Goal: Task Accomplishment & Management: Manage account settings

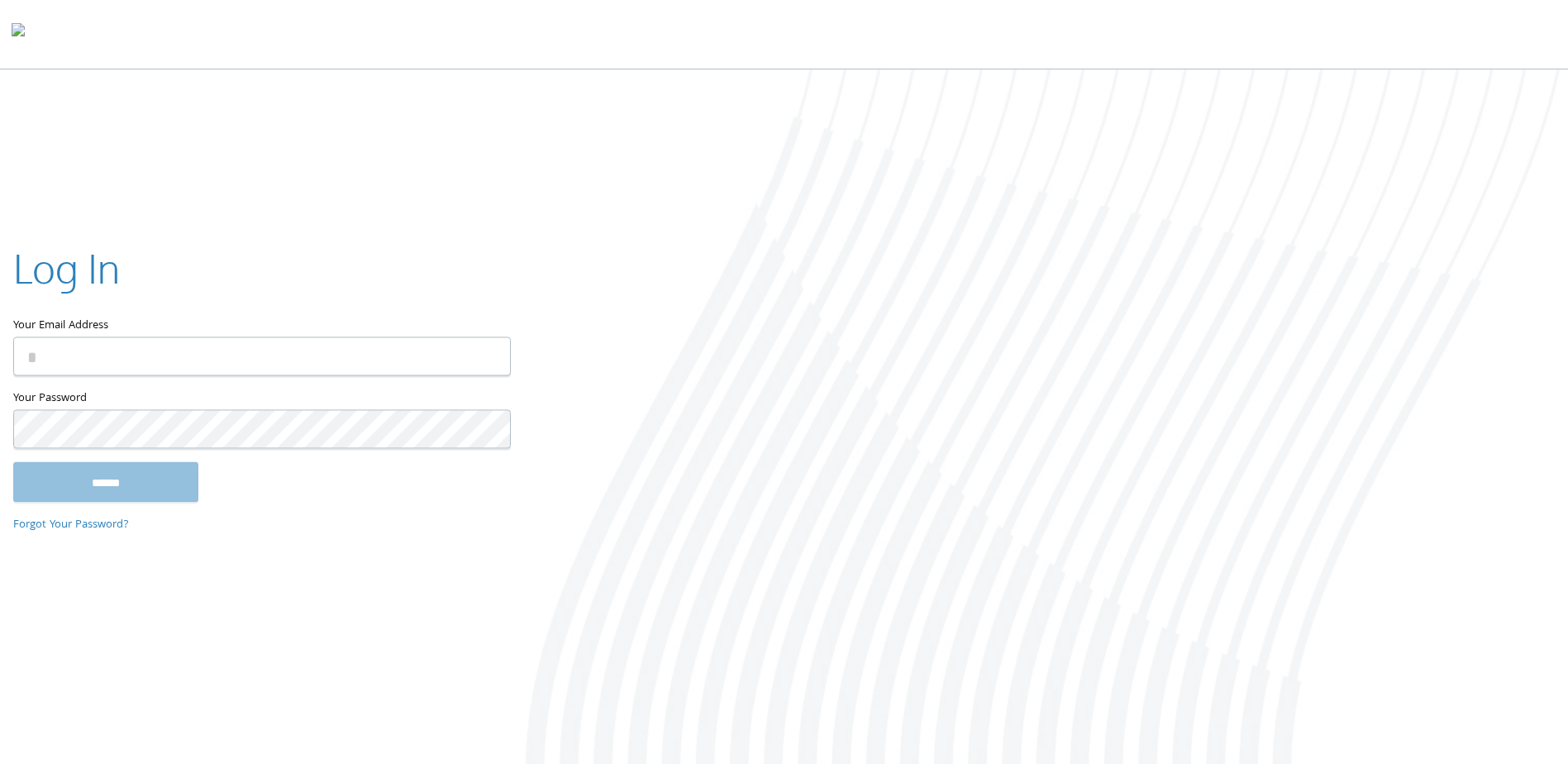
type input "**********"
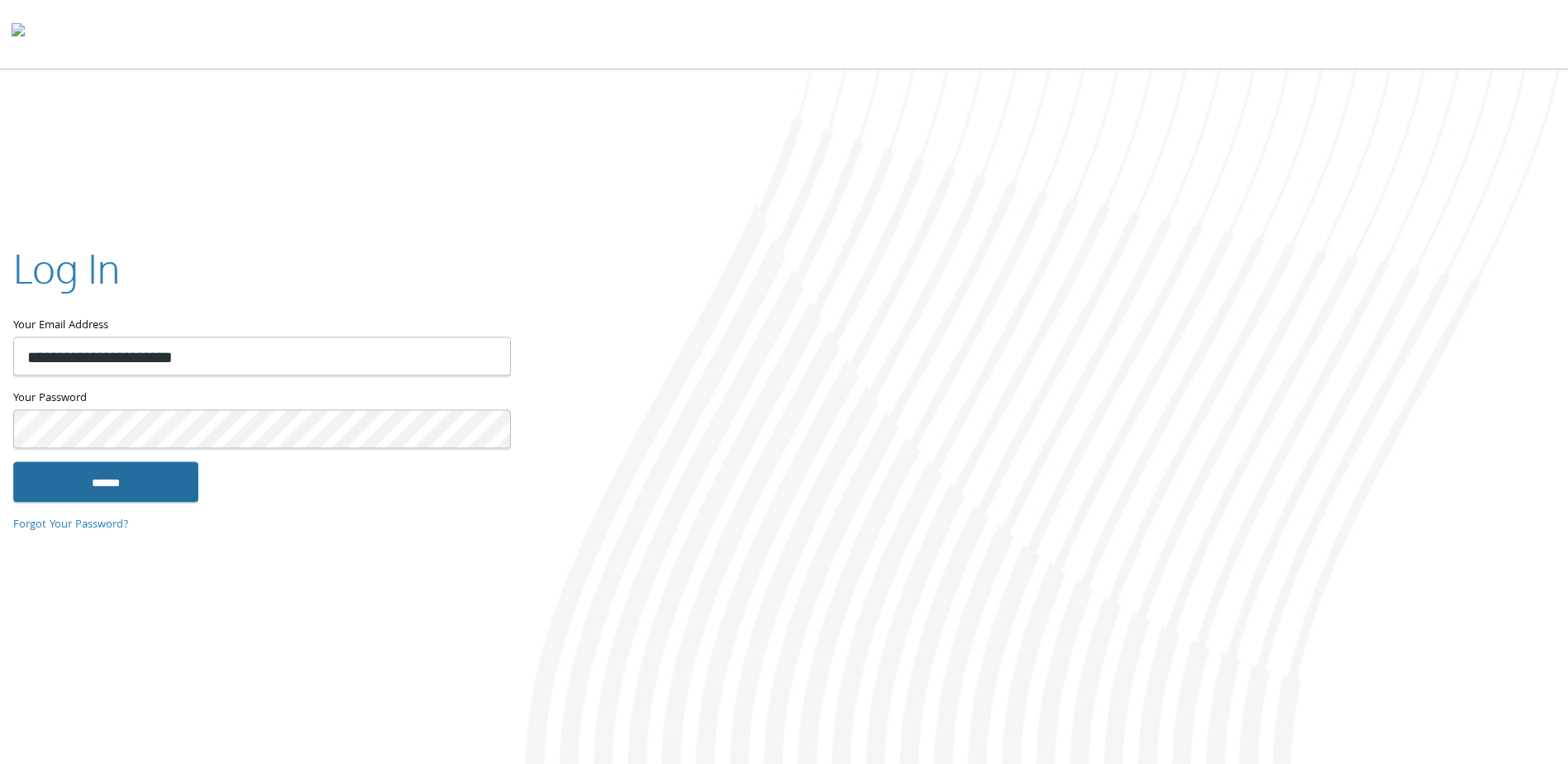
click at [44, 493] on input "******" at bounding box center [106, 482] width 185 height 40
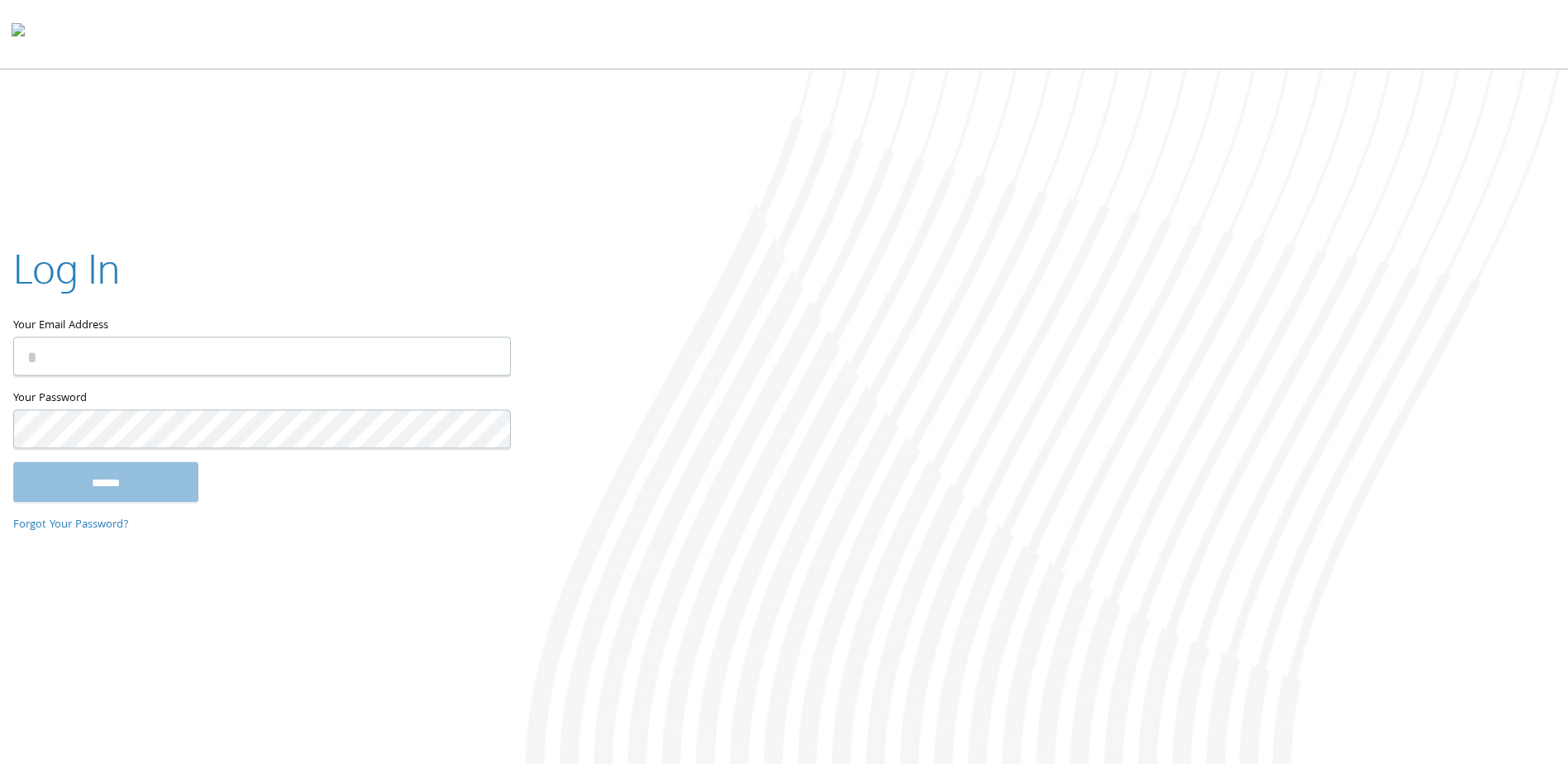
type input "**********"
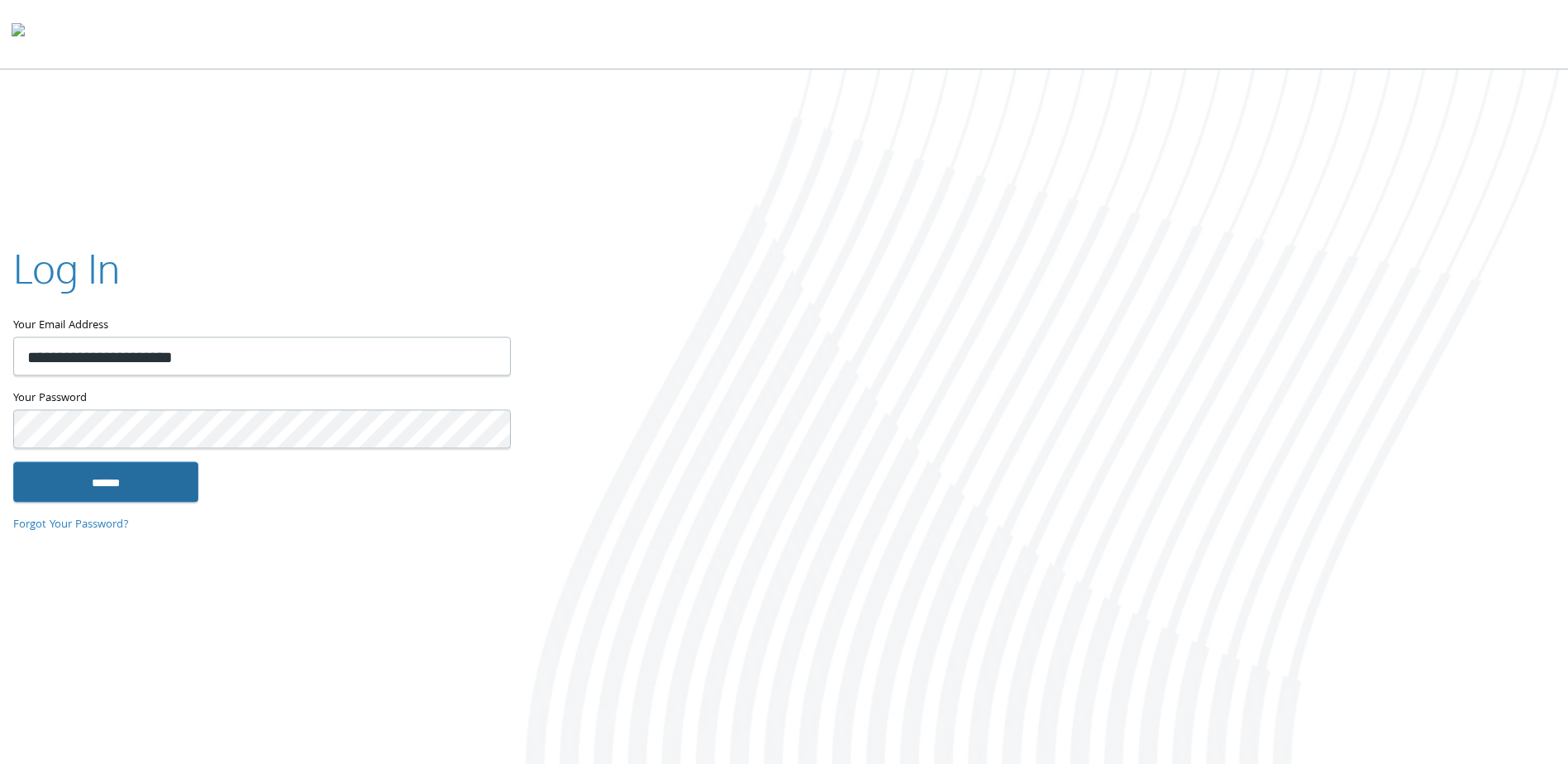
click at [139, 473] on input "******" at bounding box center [106, 482] width 185 height 40
